Goal: Task Accomplishment & Management: Manage account settings

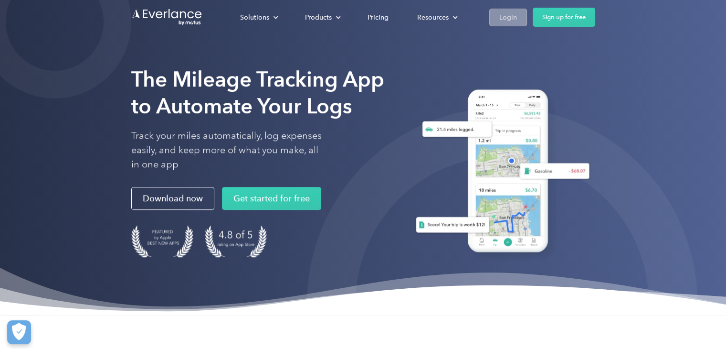
click at [510, 9] on link "Login" at bounding box center [508, 18] width 38 height 18
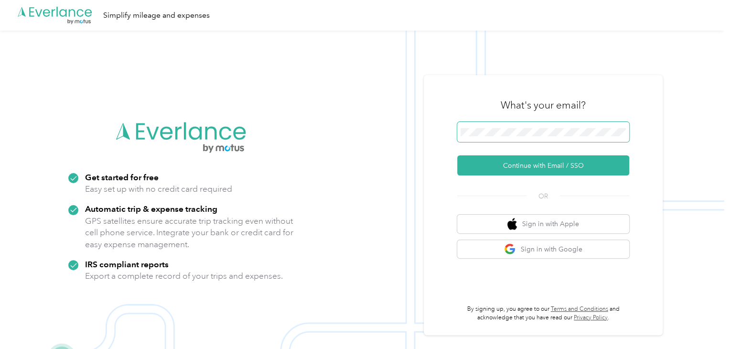
click at [531, 124] on span at bounding box center [543, 132] width 172 height 20
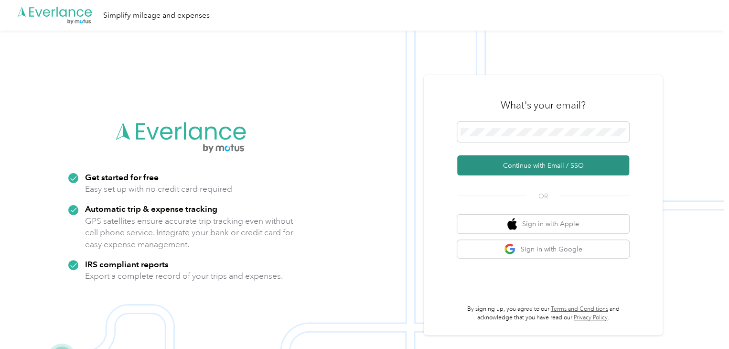
click at [526, 157] on button "Continue with Email / SSO" at bounding box center [543, 165] width 172 height 20
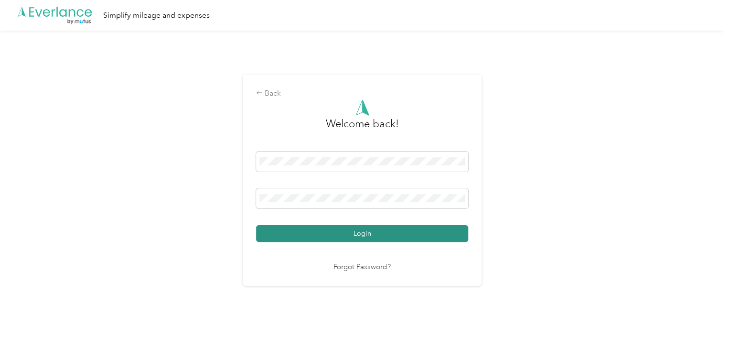
click at [420, 233] on button "Login" at bounding box center [362, 233] width 212 height 17
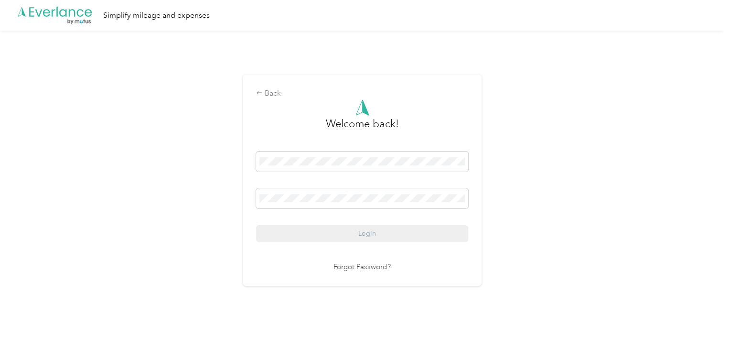
click at [420, 233] on div "Login" at bounding box center [362, 196] width 212 height 90
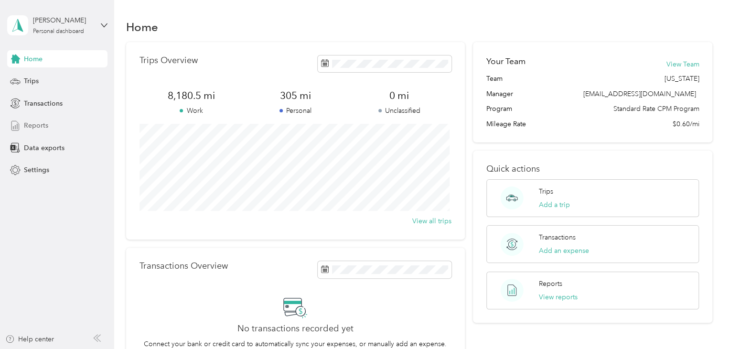
click at [45, 123] on span "Reports" at bounding box center [36, 125] width 24 height 10
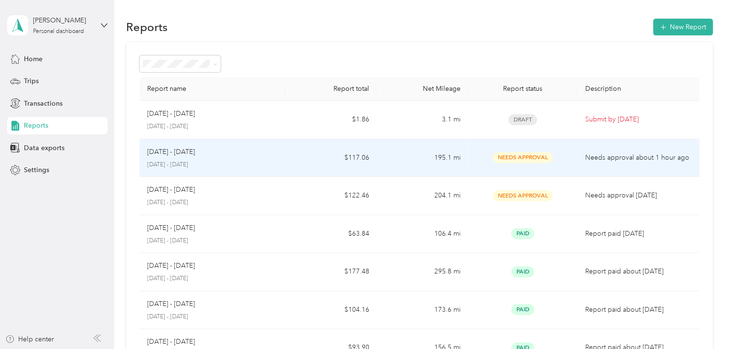
click at [562, 154] on div "Needs Approval" at bounding box center [522, 157] width 94 height 11
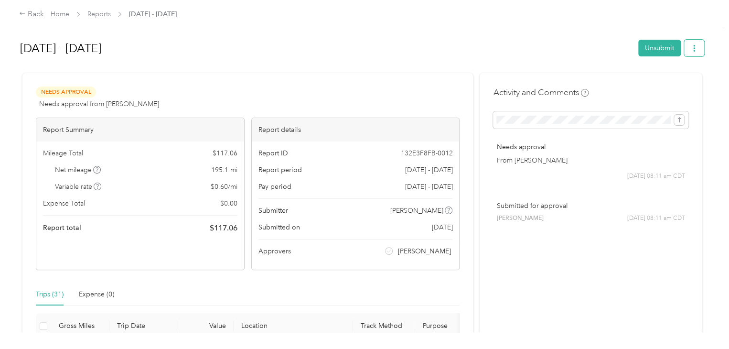
click at [690, 47] on icon "button" at bounding box center [693, 48] width 7 height 7
click at [662, 79] on span "Download" at bounding box center [664, 83] width 32 height 10
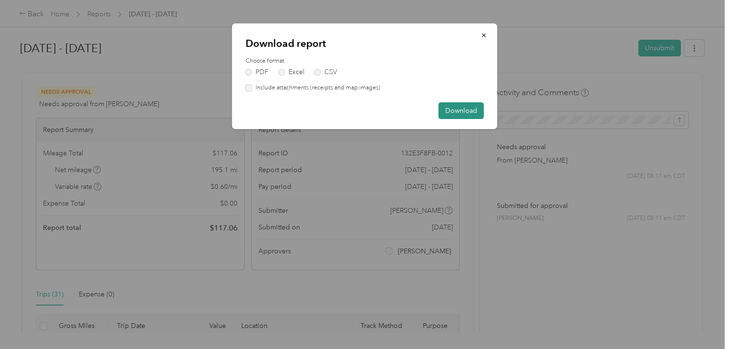
click at [464, 114] on button "Download" at bounding box center [460, 110] width 45 height 17
